Goal: Check status: Check status

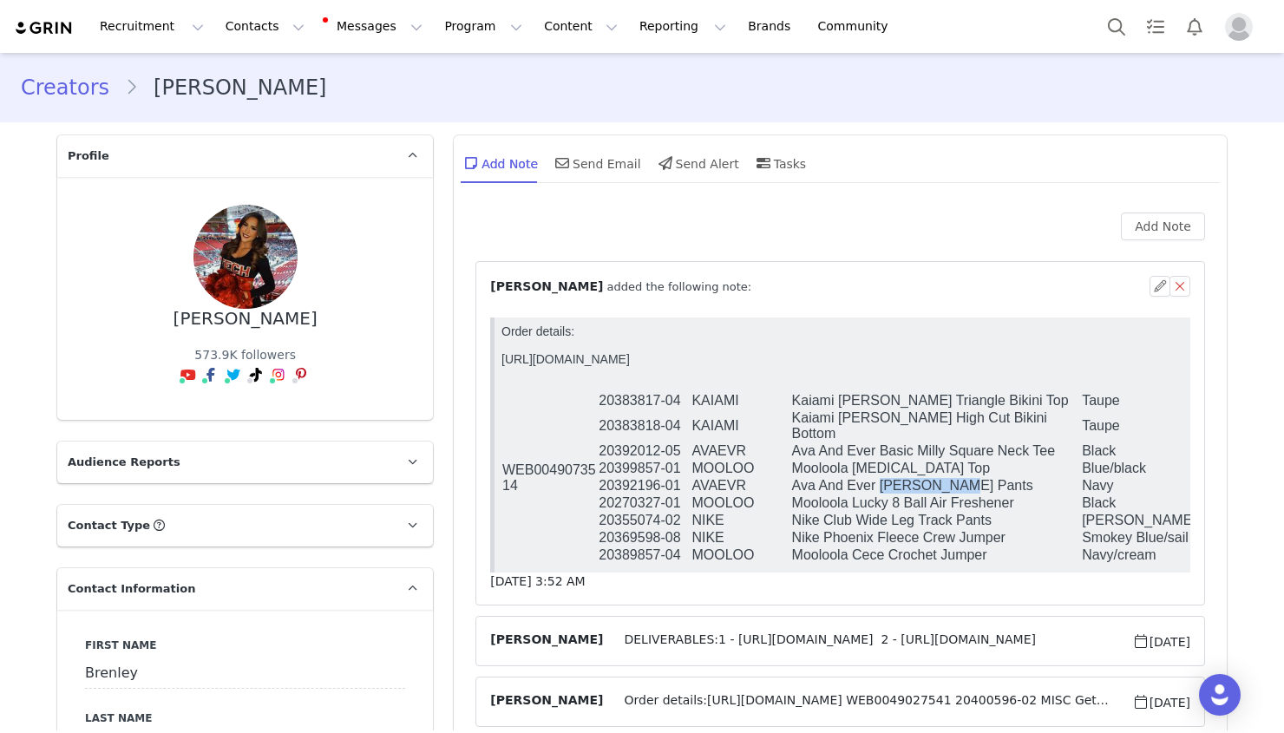
scroll to position [132, 0]
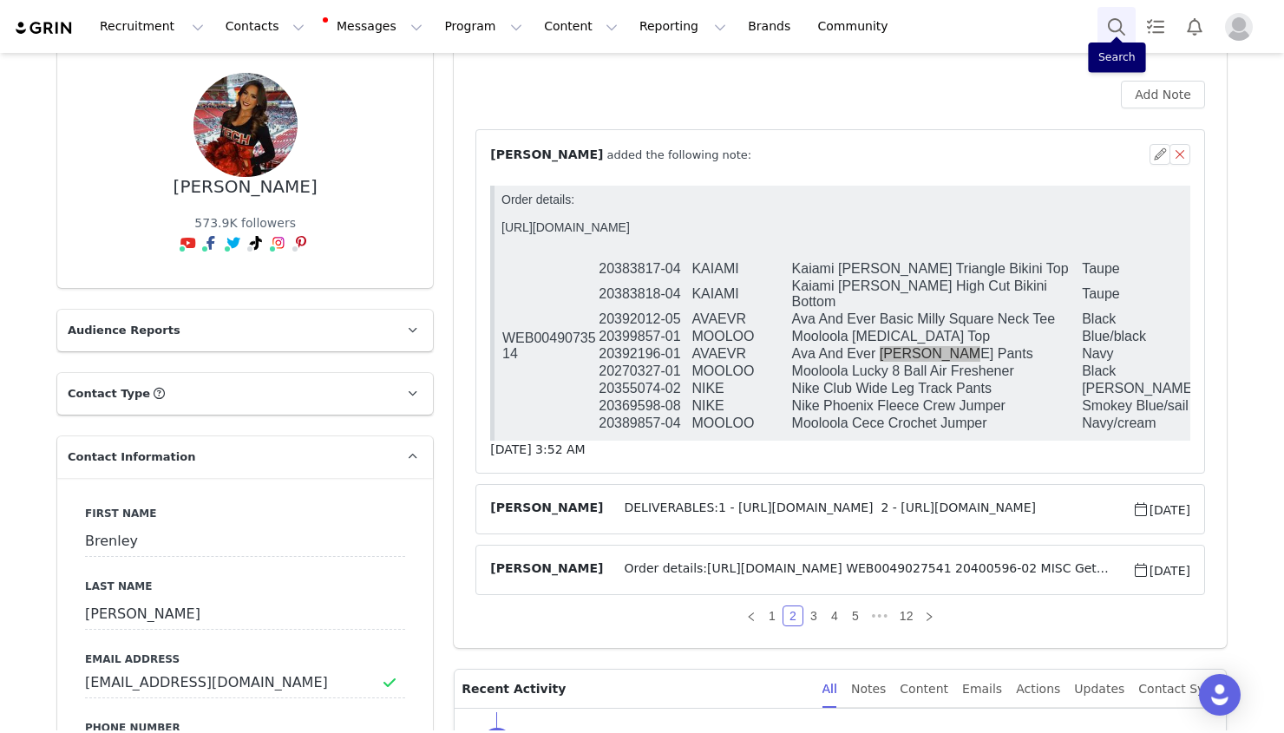
click at [1112, 34] on button "Search" at bounding box center [1116, 26] width 38 height 39
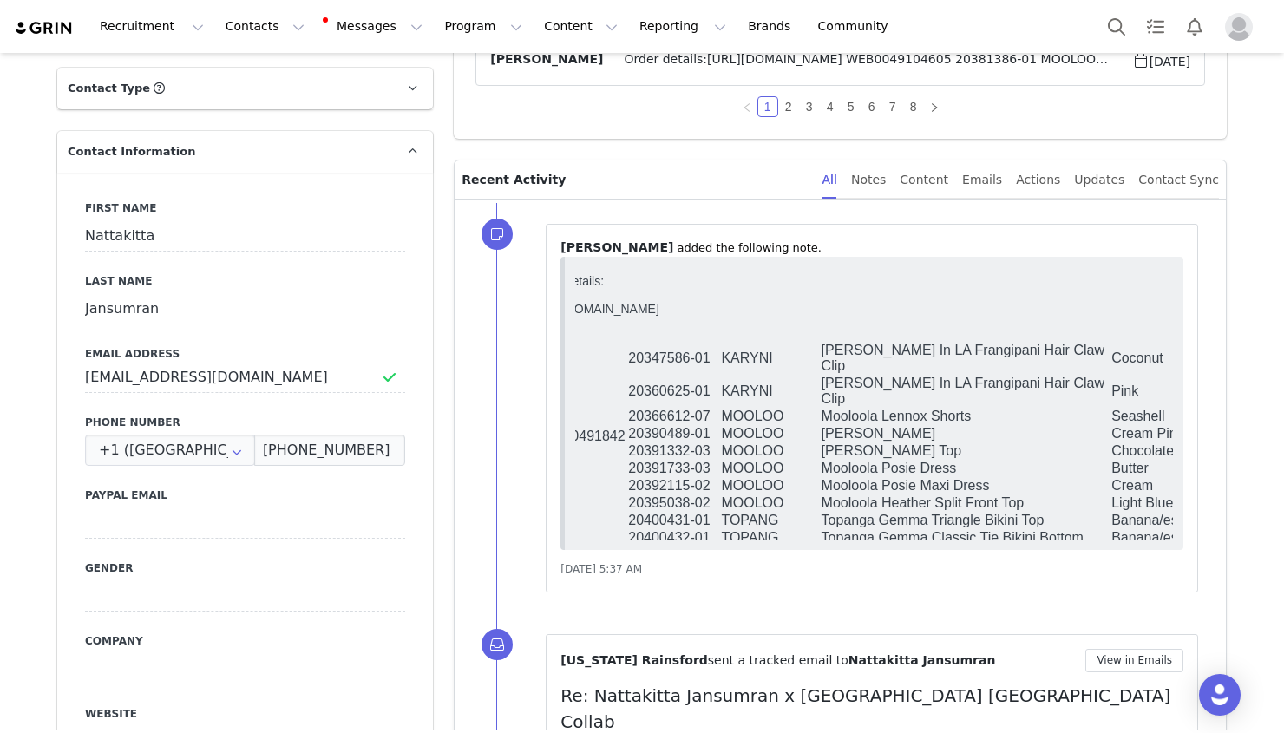
scroll to position [0, 53]
click at [901, 442] on td "Mooloola Sadie Top" at bounding box center [964, 450] width 291 height 17
click at [971, 494] on td "Mooloola Heather Split Front Top" at bounding box center [964, 502] width 291 height 17
click at [1021, 494] on td "Mooloola Heather Split Front Top" at bounding box center [964, 502] width 291 height 17
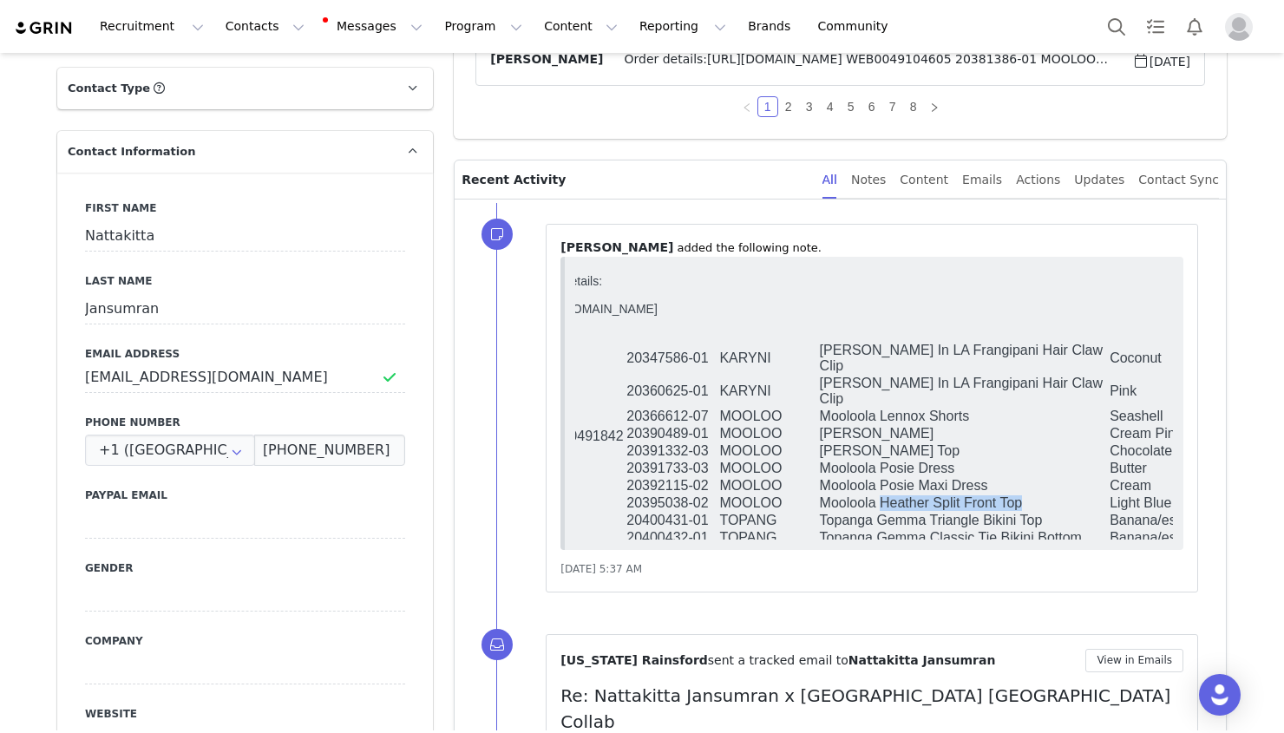
drag, startPoint x: 1024, startPoint y: 473, endPoint x: 883, endPoint y: 468, distance: 140.6
click at [883, 494] on td "Mooloola Heather Split Front Top" at bounding box center [964, 502] width 291 height 17
copy td "Heather Split Front Top"
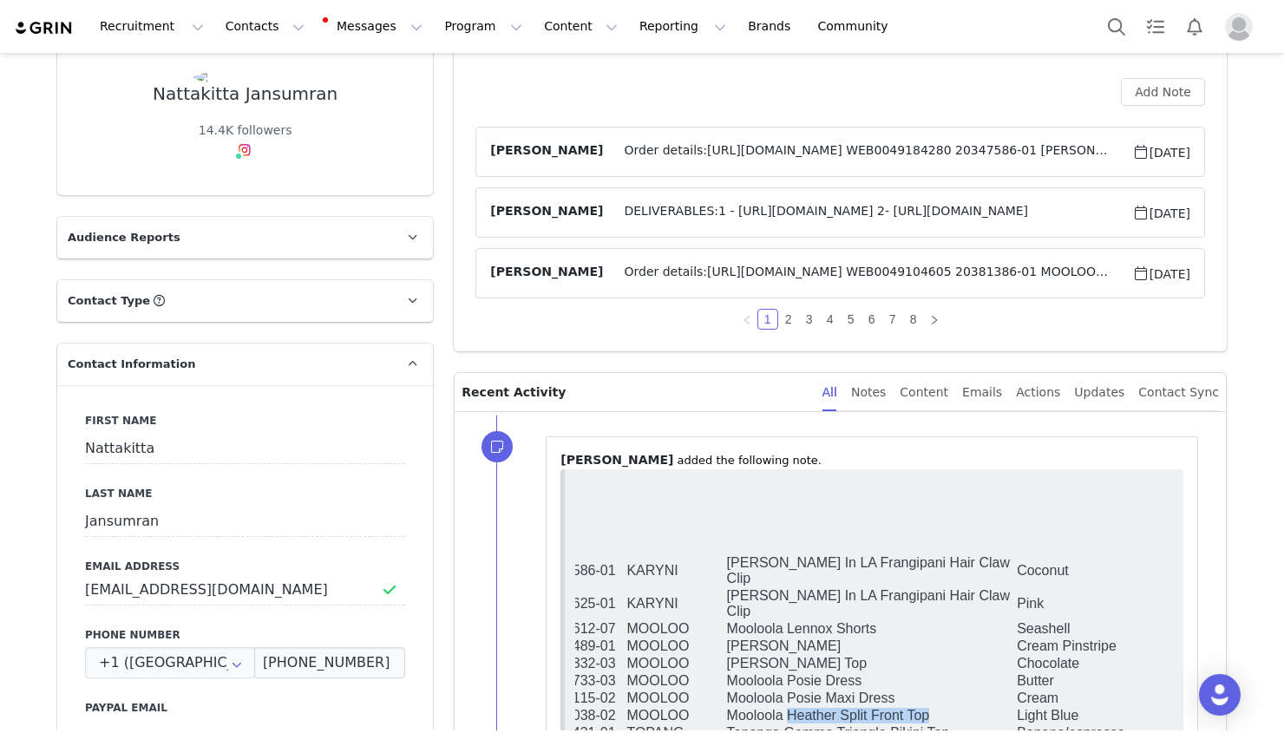
scroll to position [0, 0]
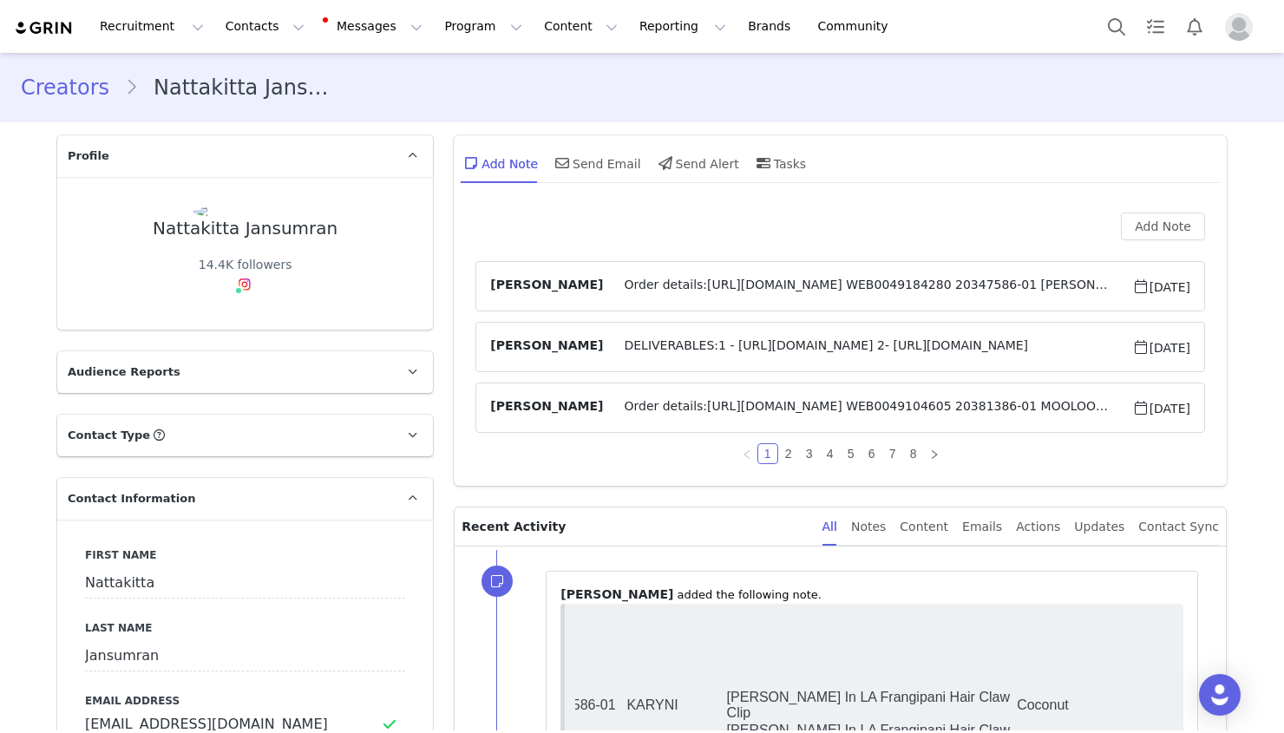
click at [848, 417] on span "Order details:https://app.shippit.com/tracking/PPziLRAtWDYhE WEB0049104605 2038…" at bounding box center [867, 407] width 528 height 21
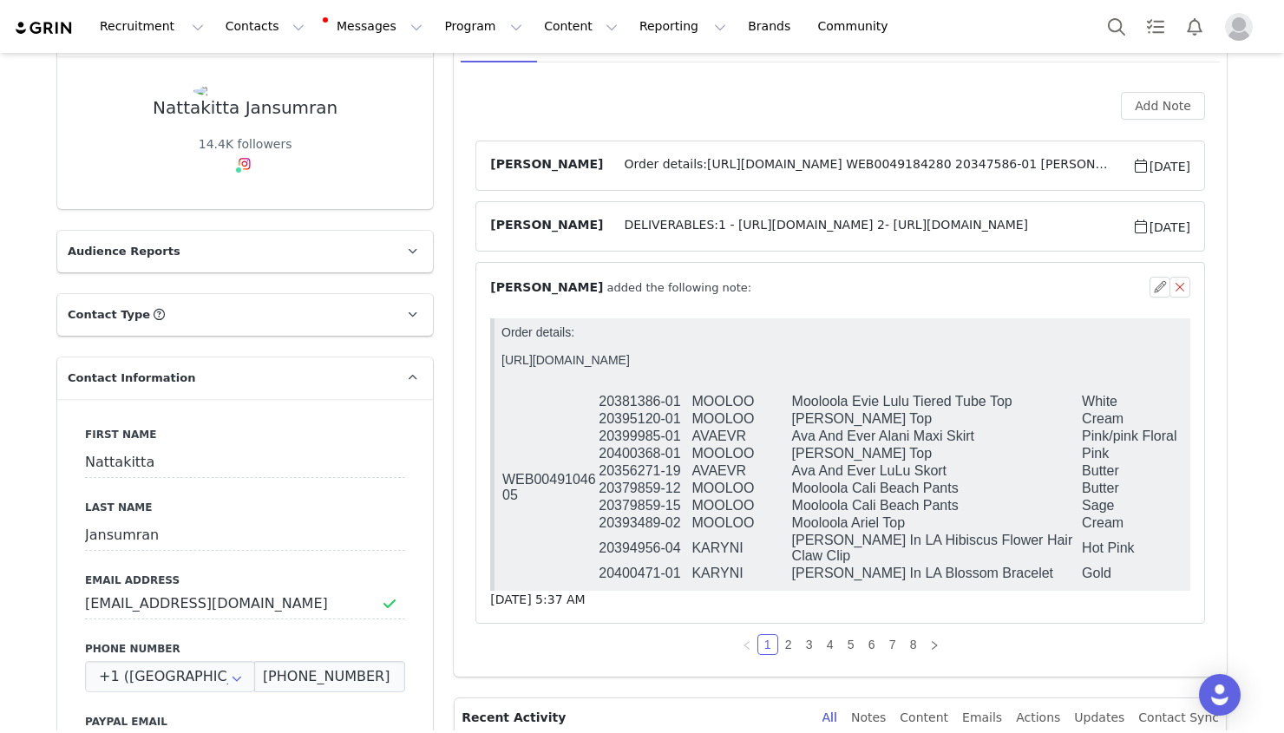
scroll to position [117, 0]
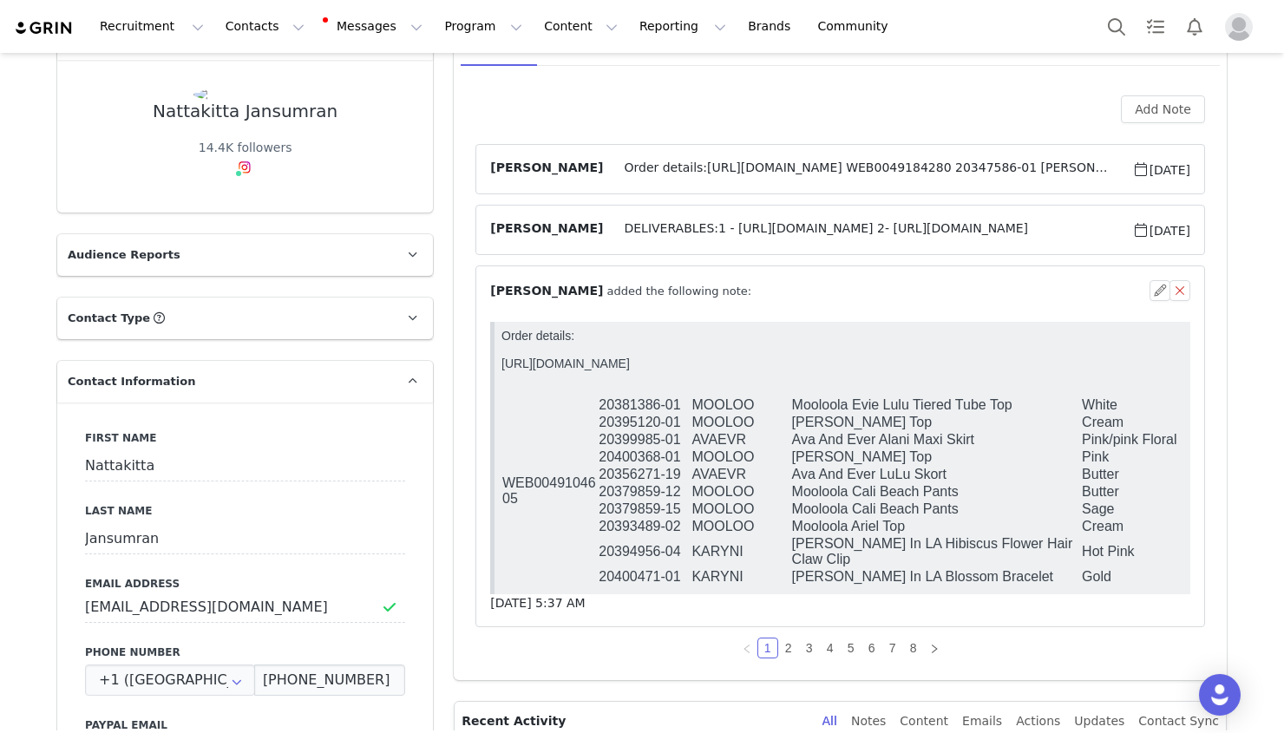
click at [960, 472] on td "Ava And Ever LuLu Skort" at bounding box center [936, 474] width 291 height 17
click at [959, 491] on td "Mooloola Cali Beach Pants" at bounding box center [936, 491] width 291 height 17
click at [959, 514] on td "Mooloola Cali Beach Pants" at bounding box center [936, 509] width 291 height 17
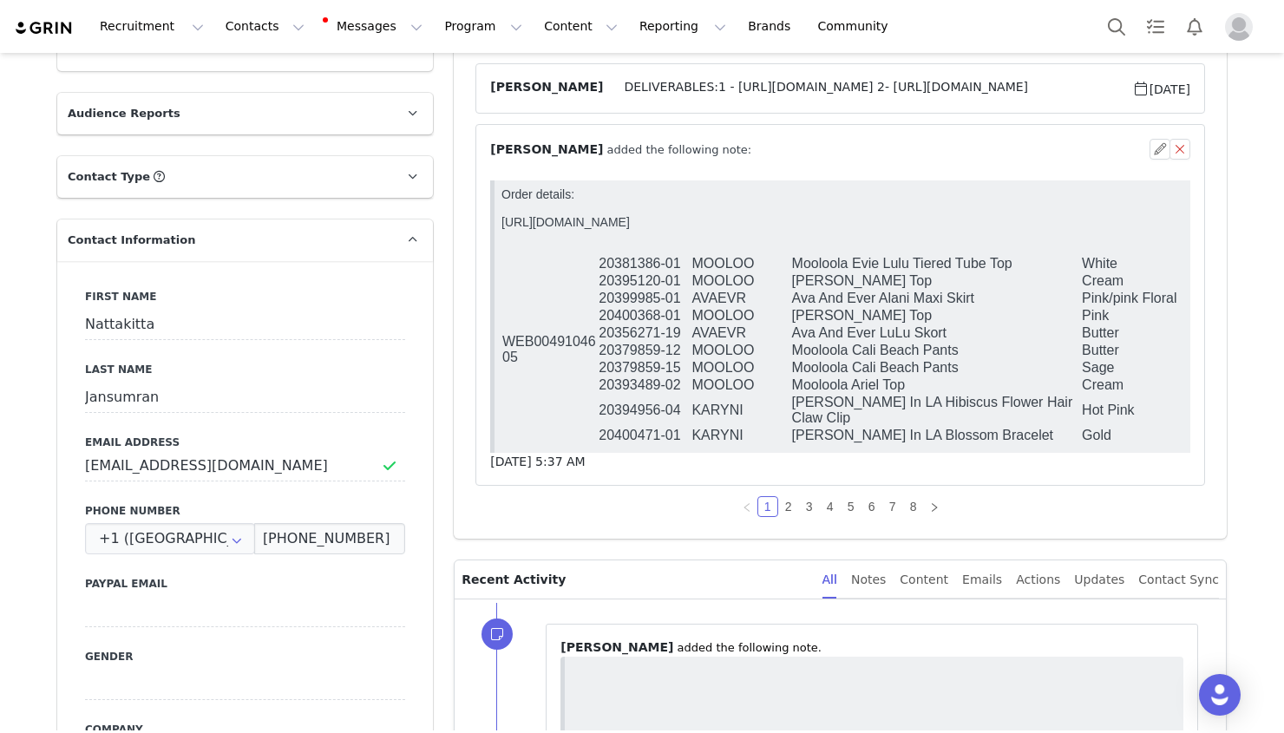
scroll to position [261, 0]
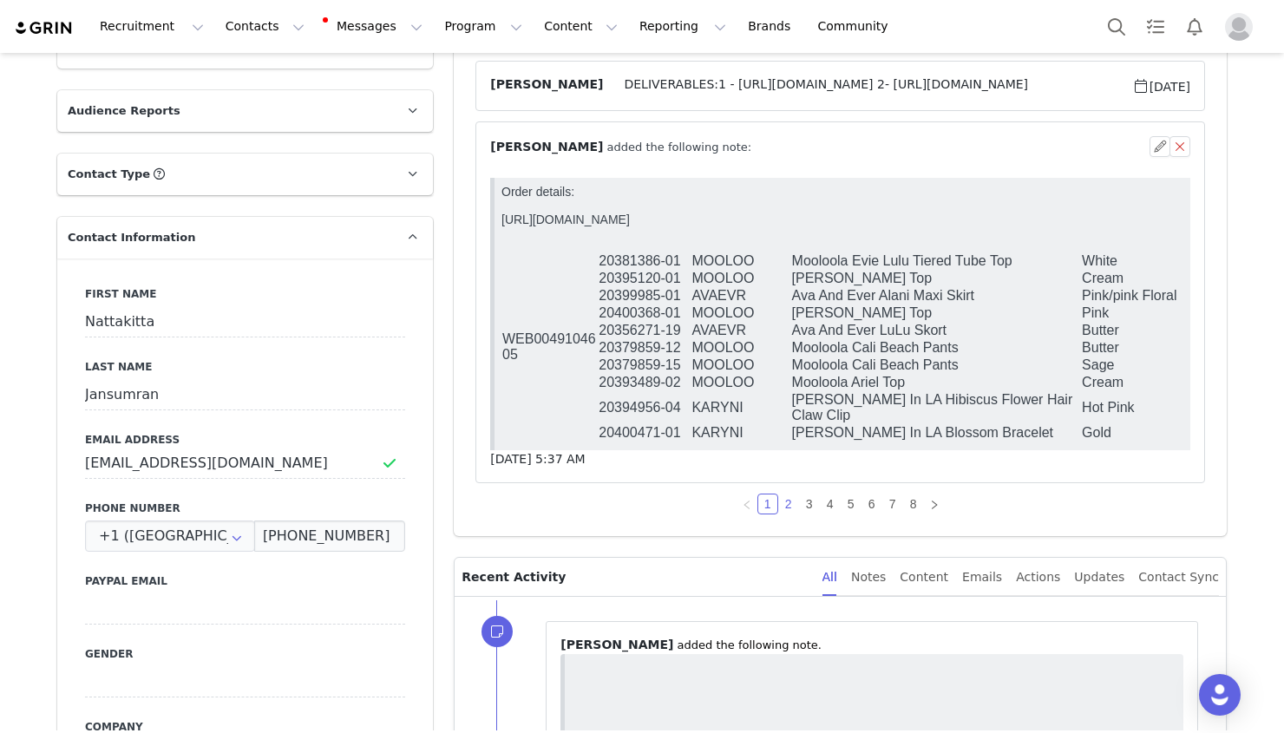
click at [786, 507] on link "2" at bounding box center [788, 503] width 19 height 19
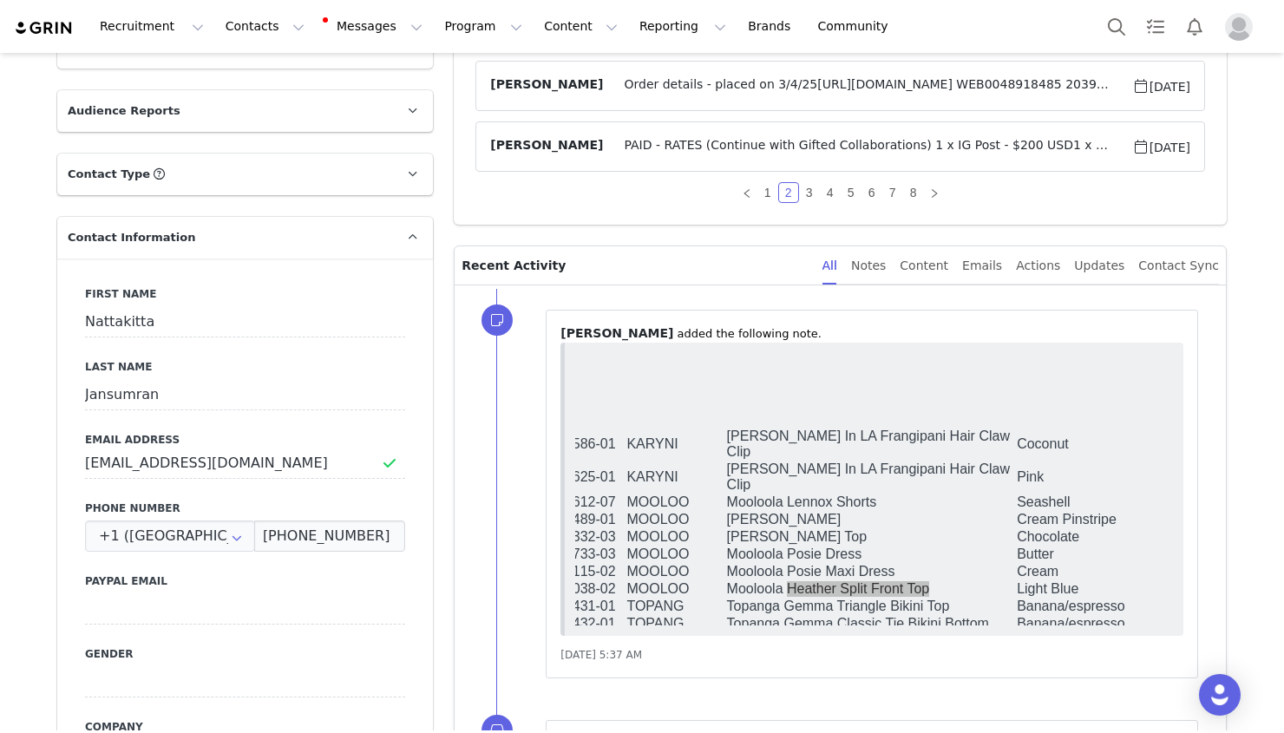
scroll to position [76, 0]
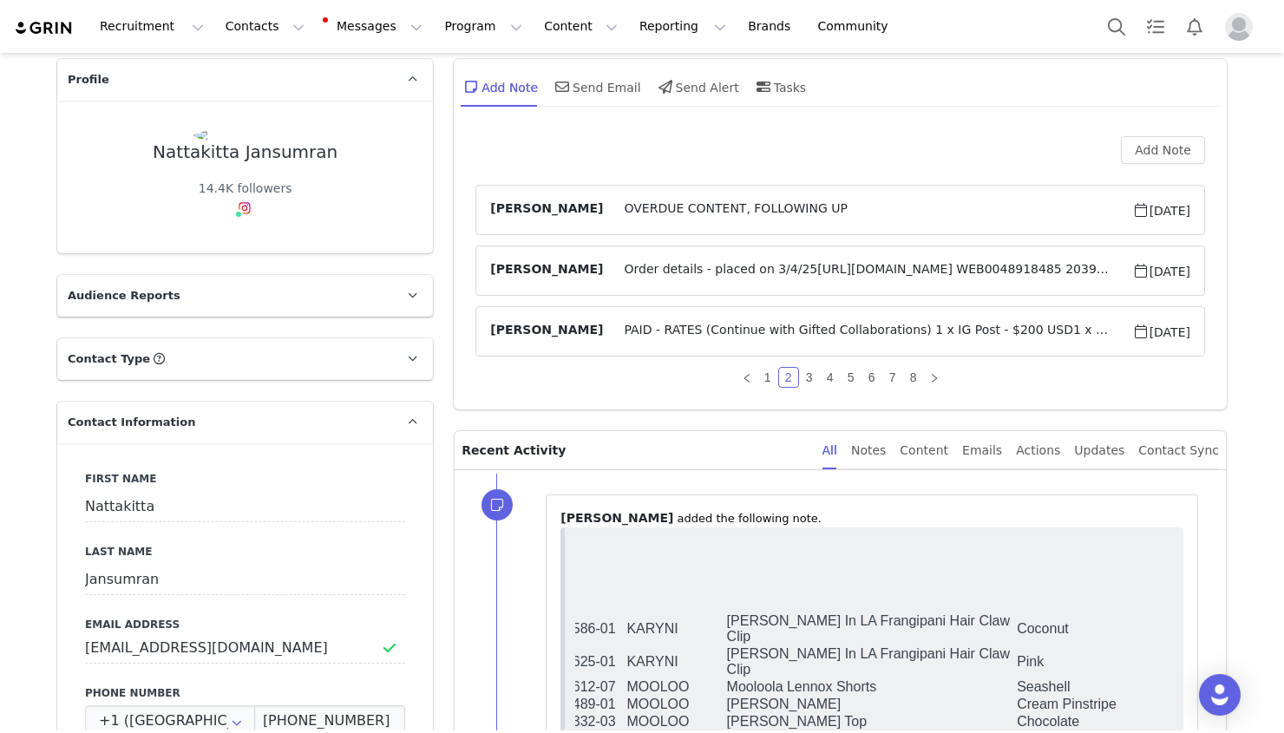
click at [801, 262] on span "Order details - placed on 3/4/25https://app.shippit.com/tracking/PPHWvRu5RbJle …" at bounding box center [867, 270] width 528 height 21
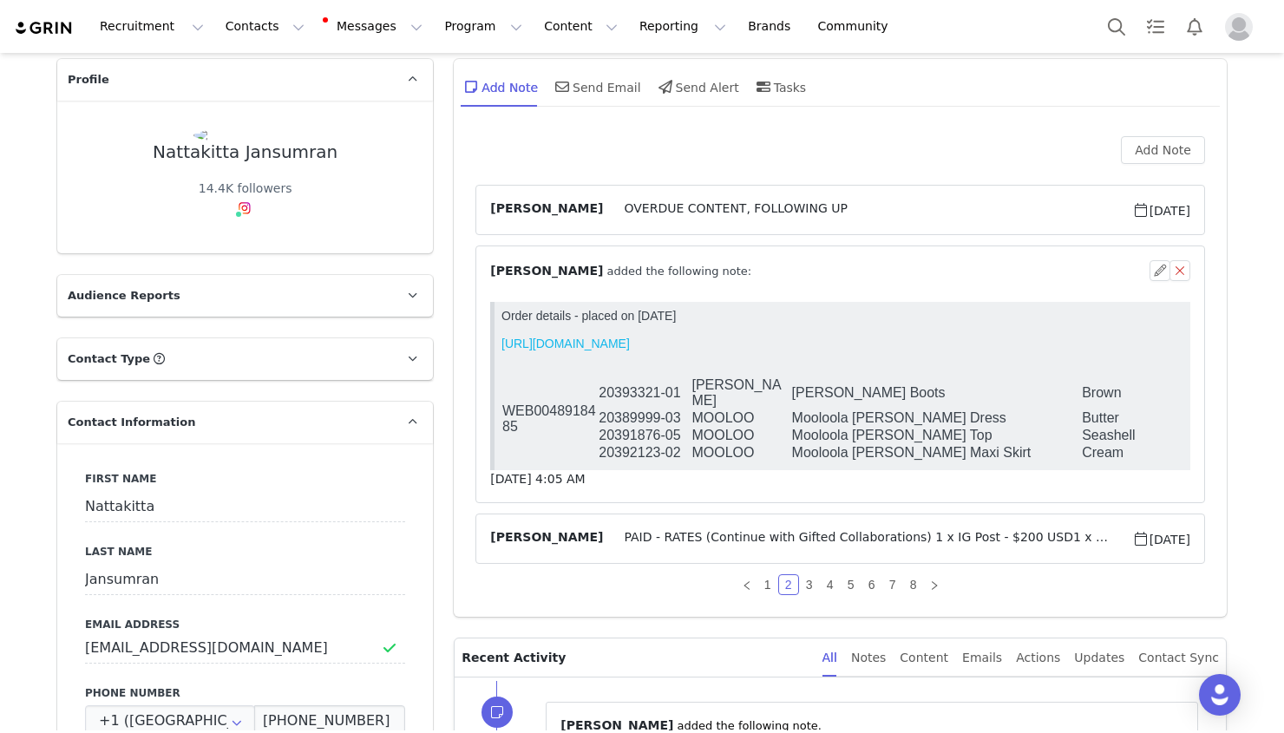
scroll to position [0, 0]
click at [815, 580] on link "3" at bounding box center [809, 584] width 19 height 19
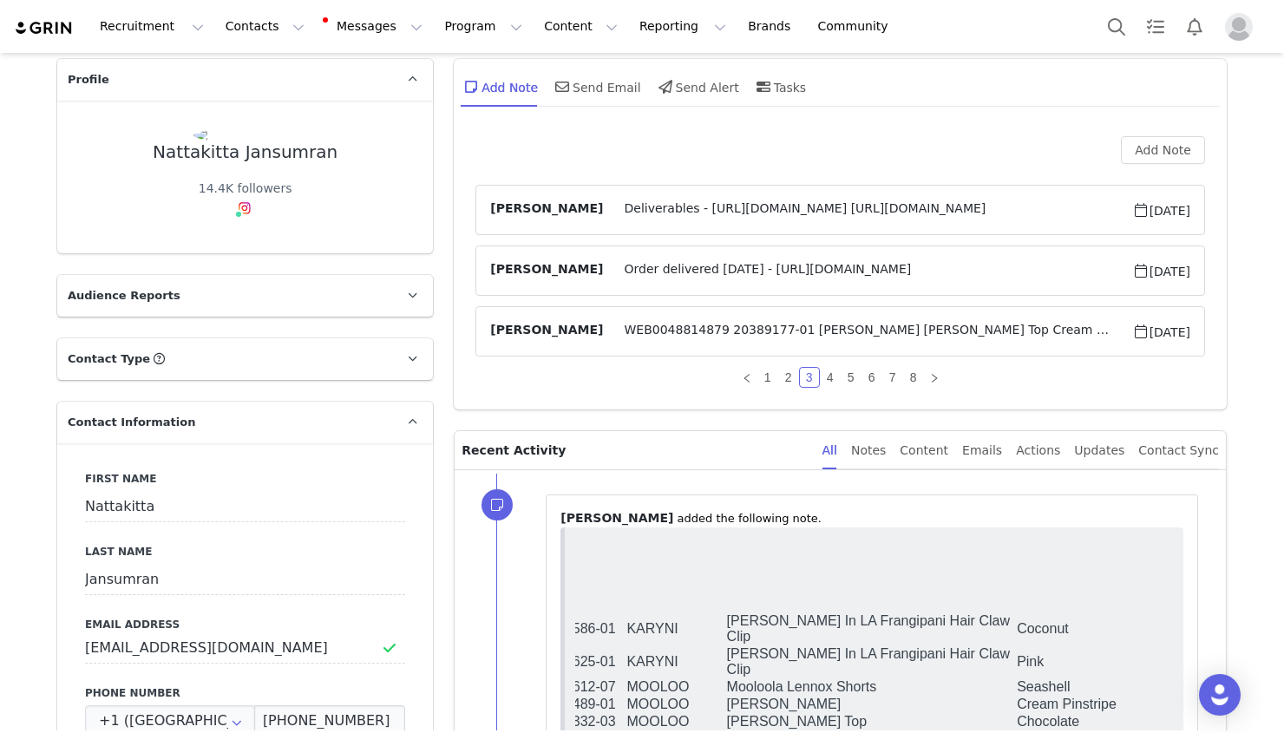
click at [871, 231] on article "Olivia Annable Deliverables - https://www.instagram.com/p/DGTPGXKREpB/ https://…" at bounding box center [840, 210] width 730 height 50
click at [858, 289] on article "Olivia Annable Order delivered 18 February - https://app.shippit.com/tracking/P…" at bounding box center [840, 271] width 730 height 50
click at [841, 329] on span "WEB0048814879 20389177-01 MOOLOO Mooloola Symi Vanessa Halter Top Cream 04 2039…" at bounding box center [867, 331] width 528 height 21
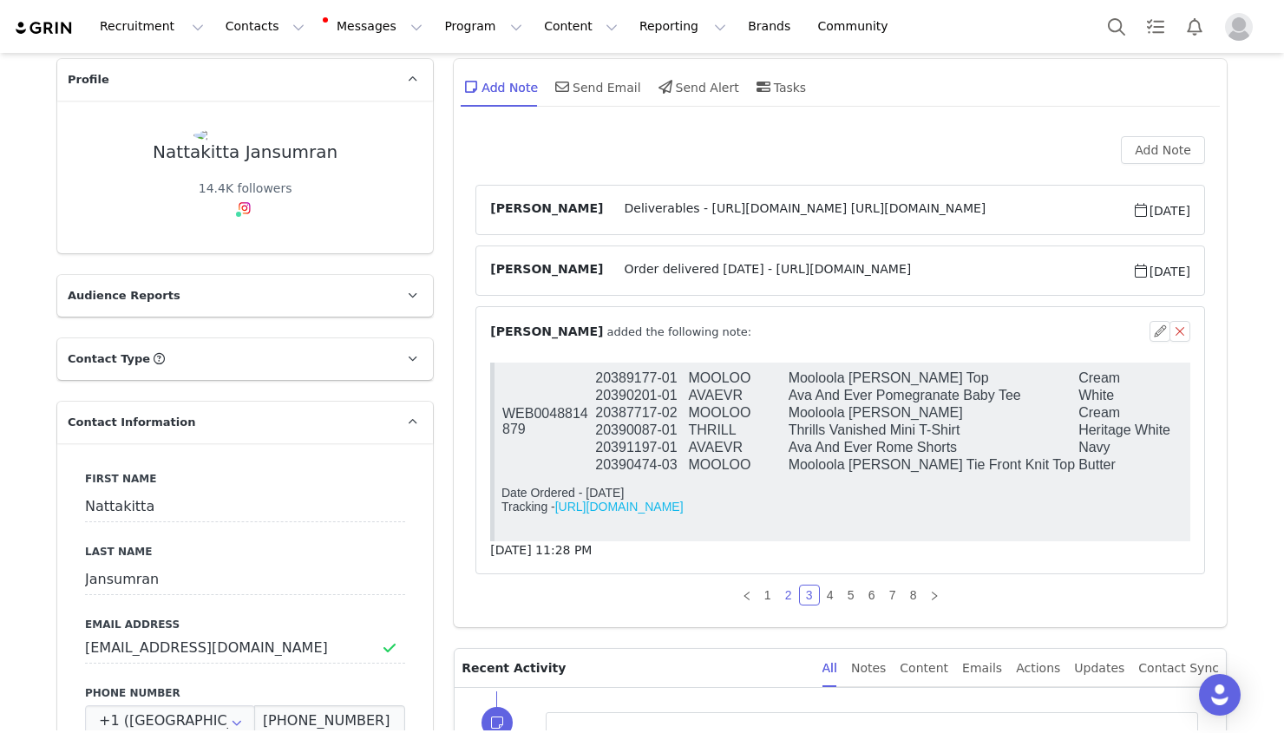
click at [786, 599] on link "2" at bounding box center [788, 595] width 19 height 19
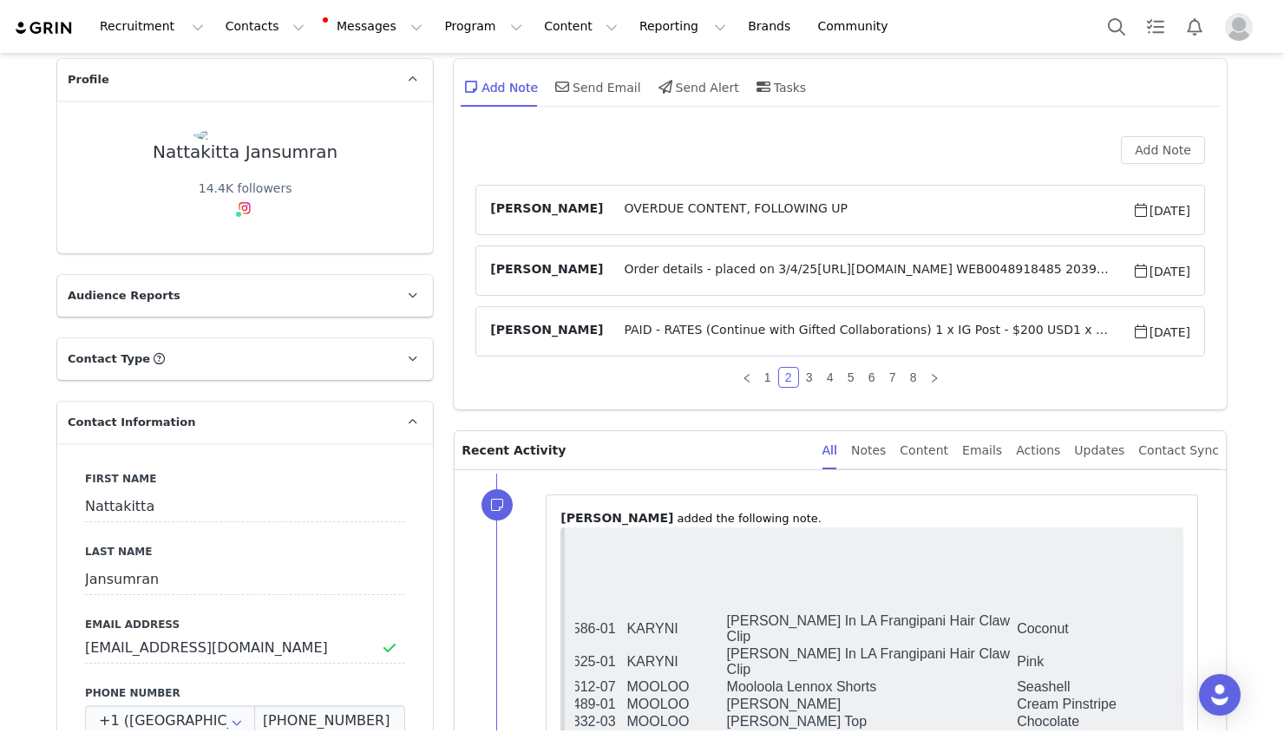
click at [814, 276] on span "Order details - placed on 3/4/25https://app.shippit.com/tracking/PPHWvRu5RbJle …" at bounding box center [867, 270] width 528 height 21
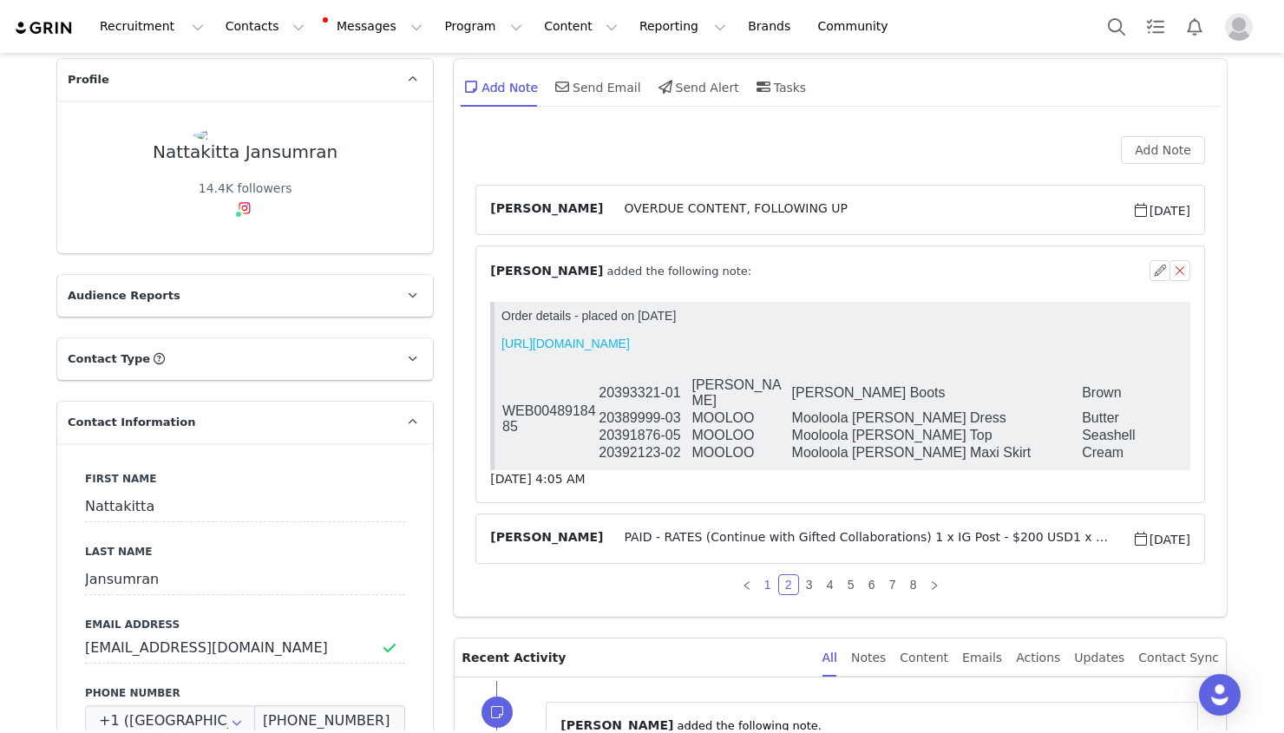
click at [759, 584] on link "1" at bounding box center [767, 584] width 19 height 19
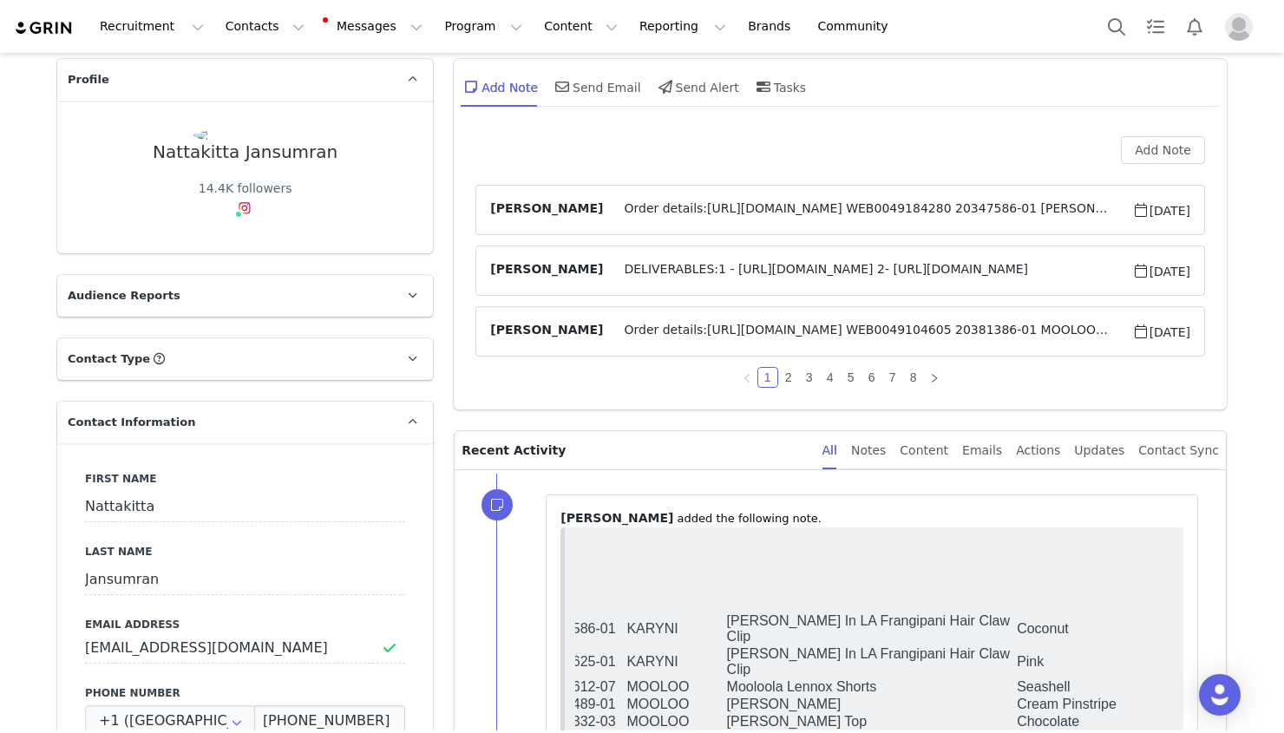
click at [787, 329] on span "Order details:https://app.shippit.com/tracking/PPziLRAtWDYhE WEB0049104605 2038…" at bounding box center [867, 331] width 528 height 21
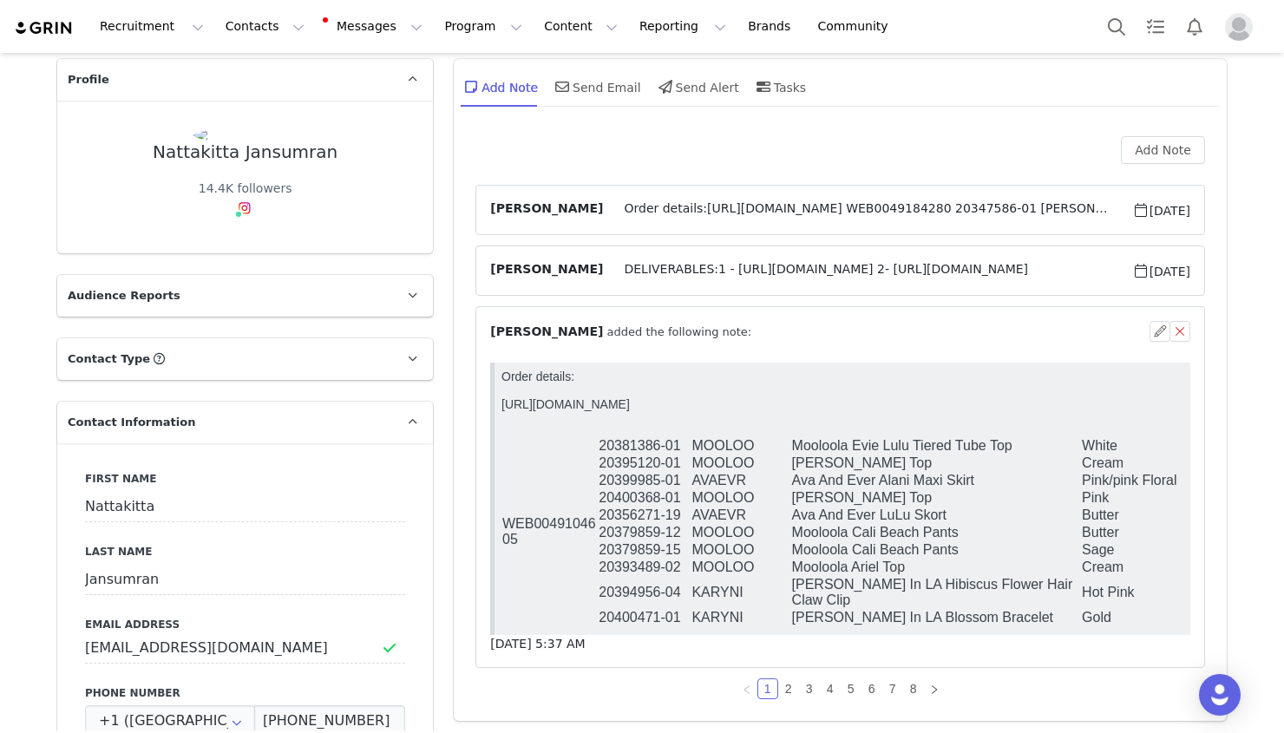
click at [833, 214] on span "Order details:https://app.shippit.com/tracking/PPicYZx4ZdNhN WEB0049184280 2034…" at bounding box center [867, 210] width 528 height 21
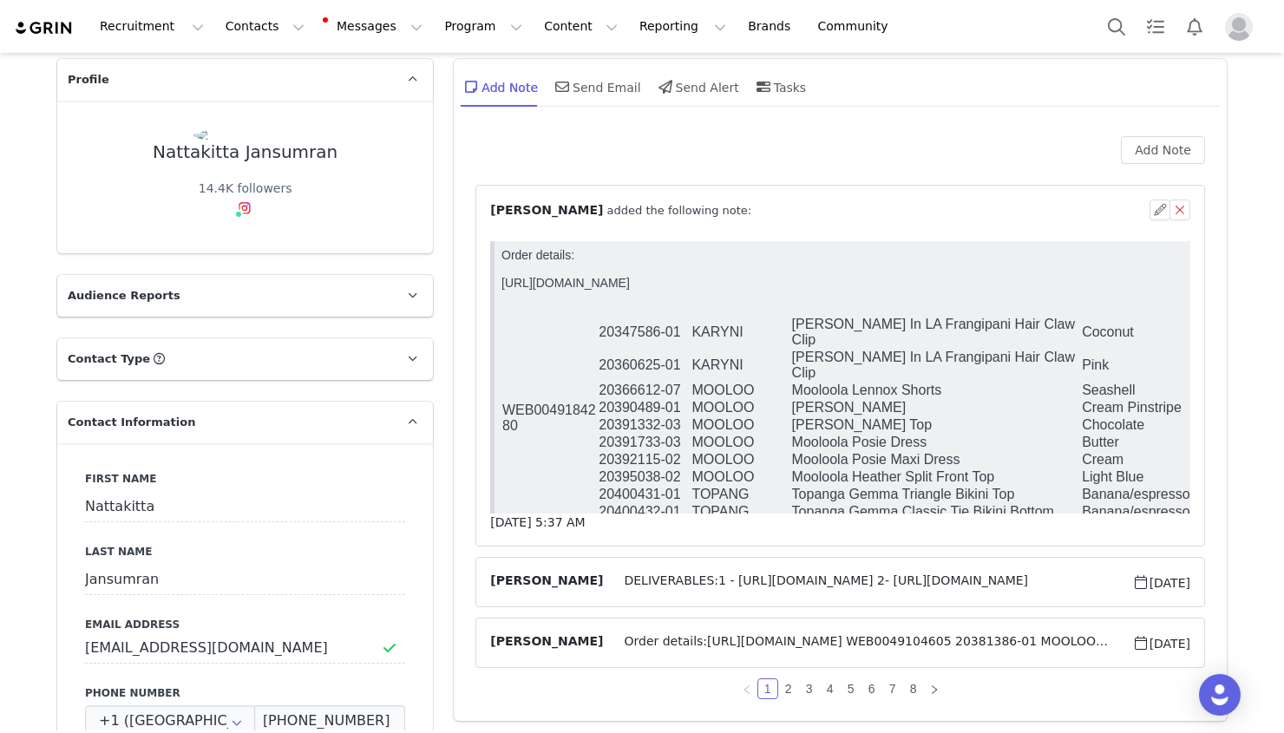
drag, startPoint x: 938, startPoint y: 373, endPoint x: 855, endPoint y: 375, distance: 83.3
click at [855, 399] on td "Mooloola James Shorts" at bounding box center [936, 407] width 291 height 17
copy td "James Shorts"
